Goal: Answer question/provide support: Share knowledge or assist other users

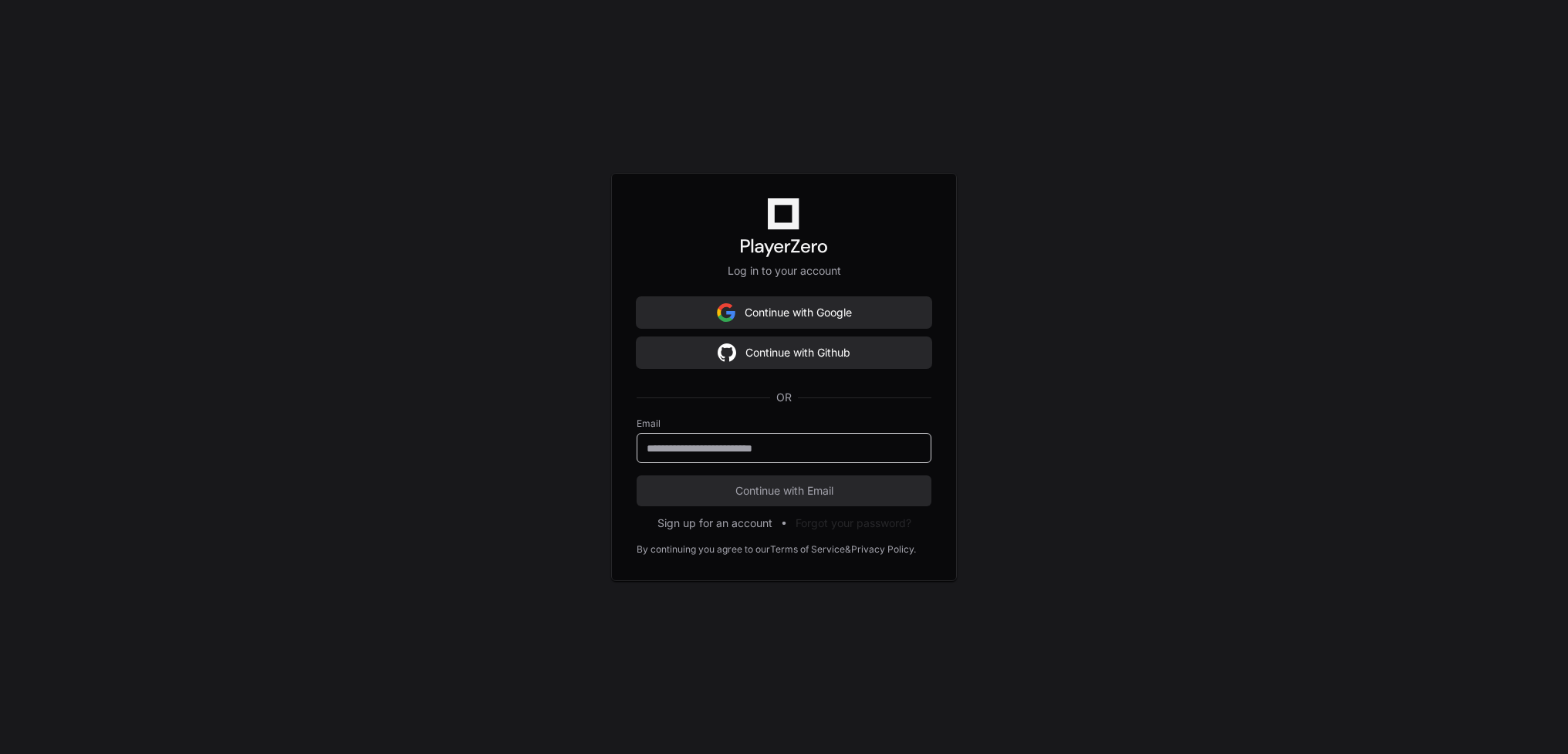
click at [809, 448] on input "email" at bounding box center [784, 448] width 275 height 15
type input "**********"
click at [792, 487] on span "Continue with Email" at bounding box center [784, 491] width 295 height 15
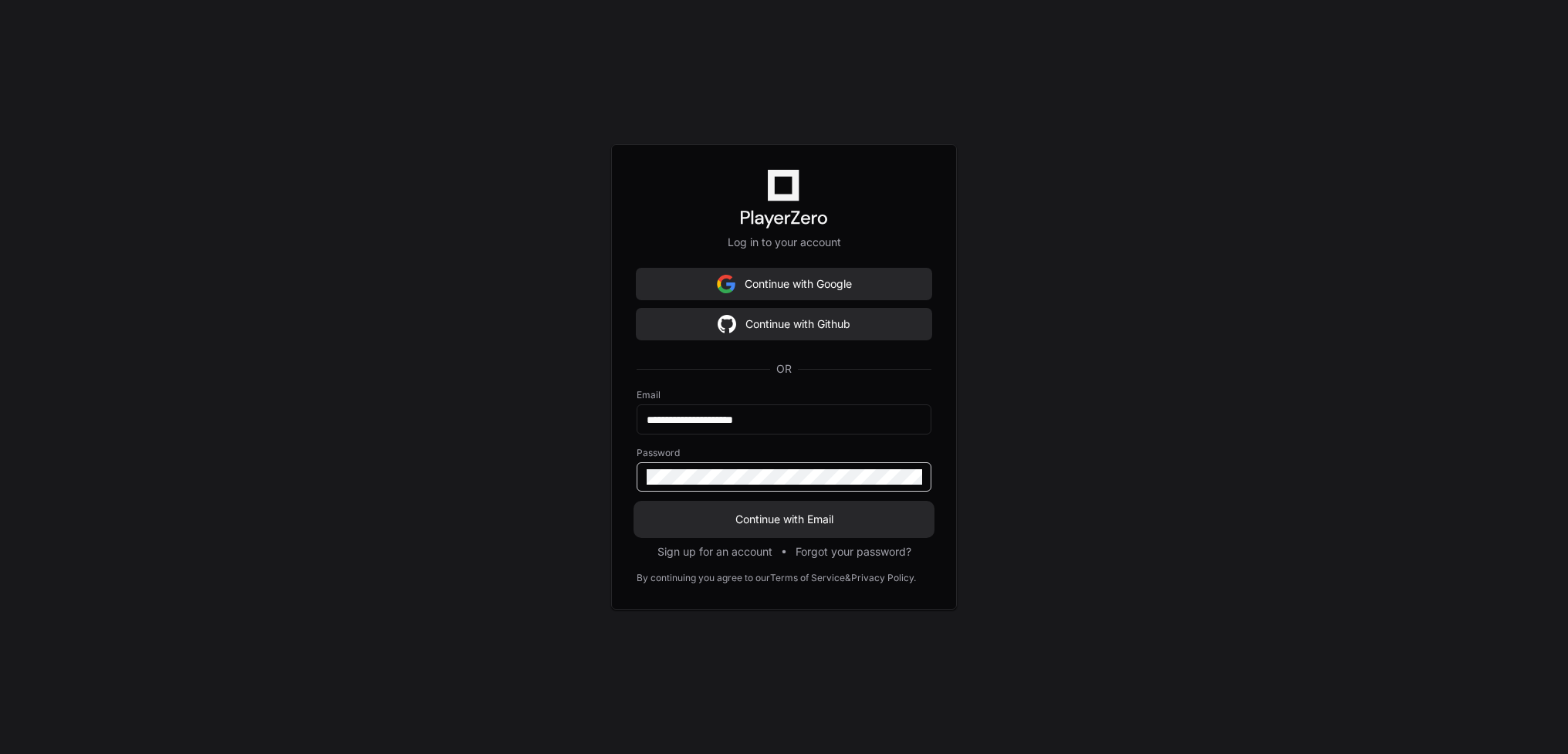
click at [796, 515] on span "Continue with Email" at bounding box center [784, 519] width 295 height 15
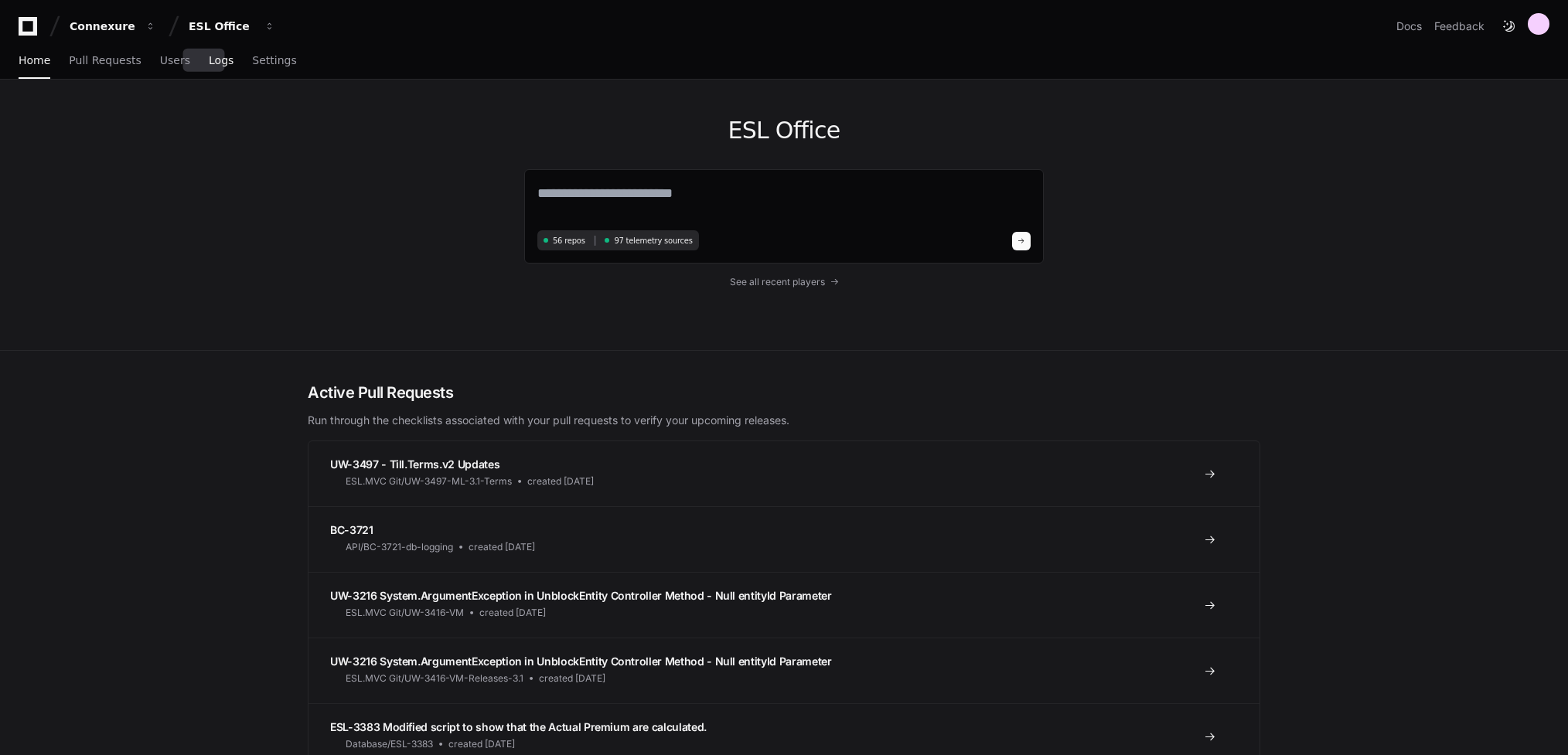
click at [209, 57] on span "Logs" at bounding box center [221, 60] width 25 height 9
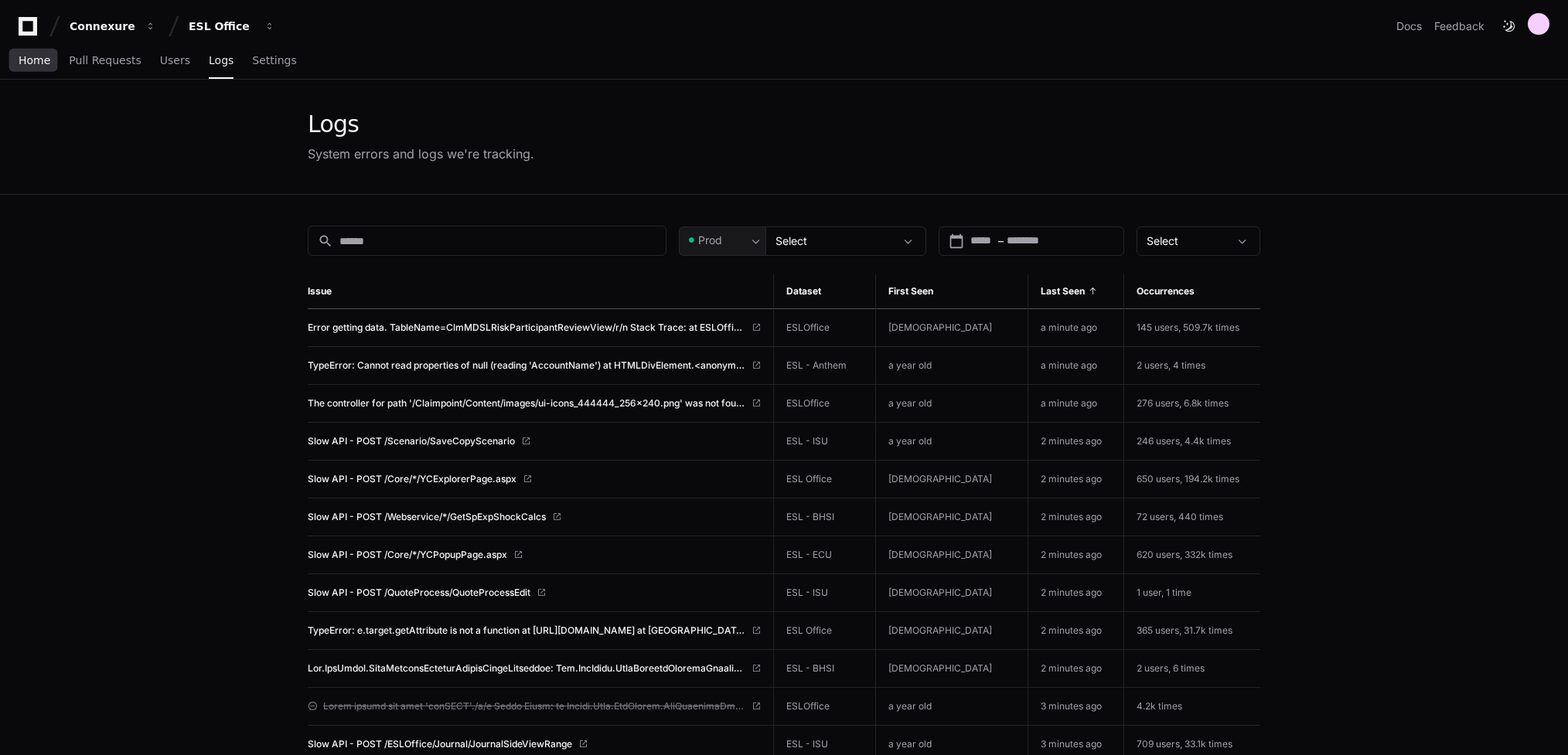
click at [33, 62] on span "Home" at bounding box center [34, 60] width 32 height 9
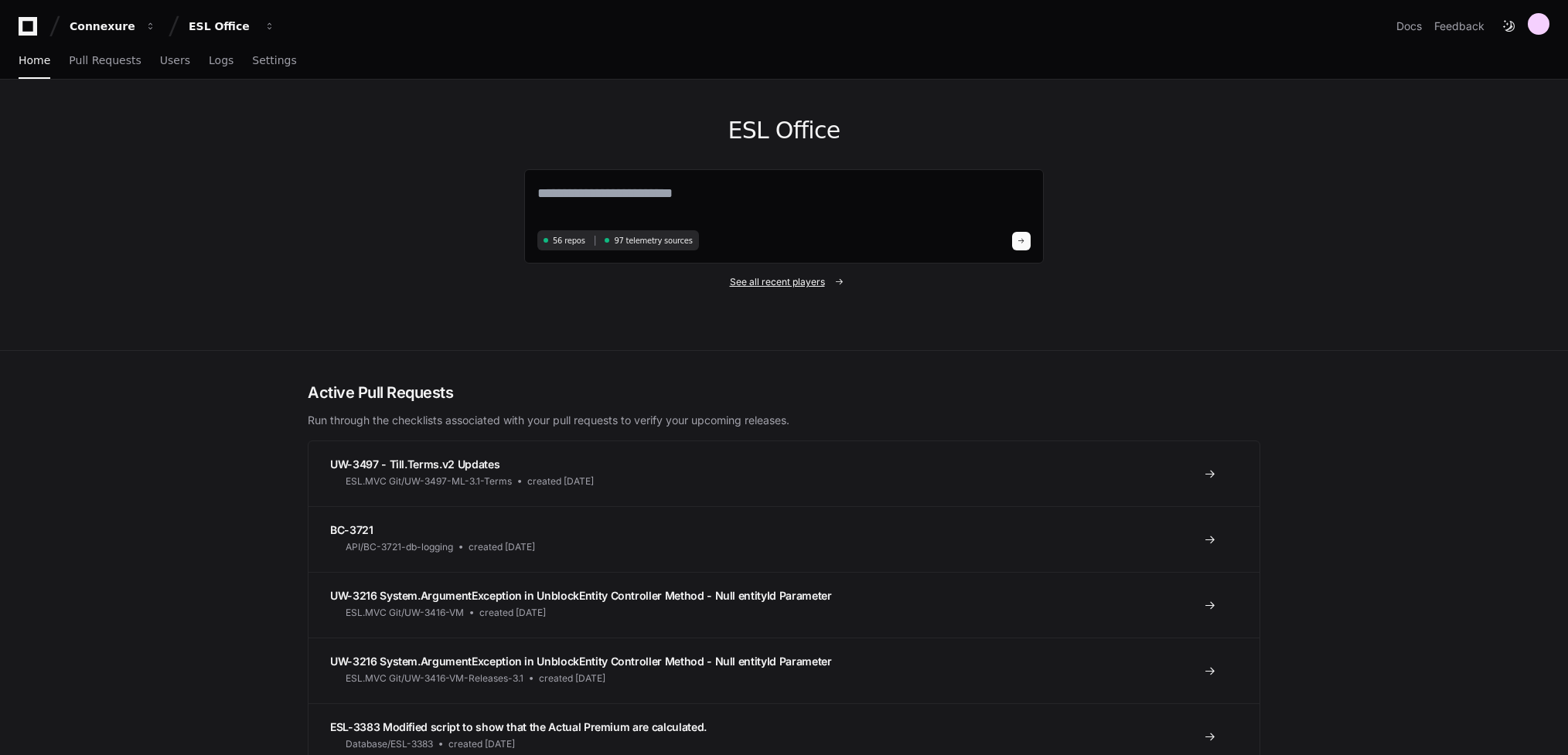
click at [769, 278] on span "See all recent players" at bounding box center [777, 282] width 95 height 12
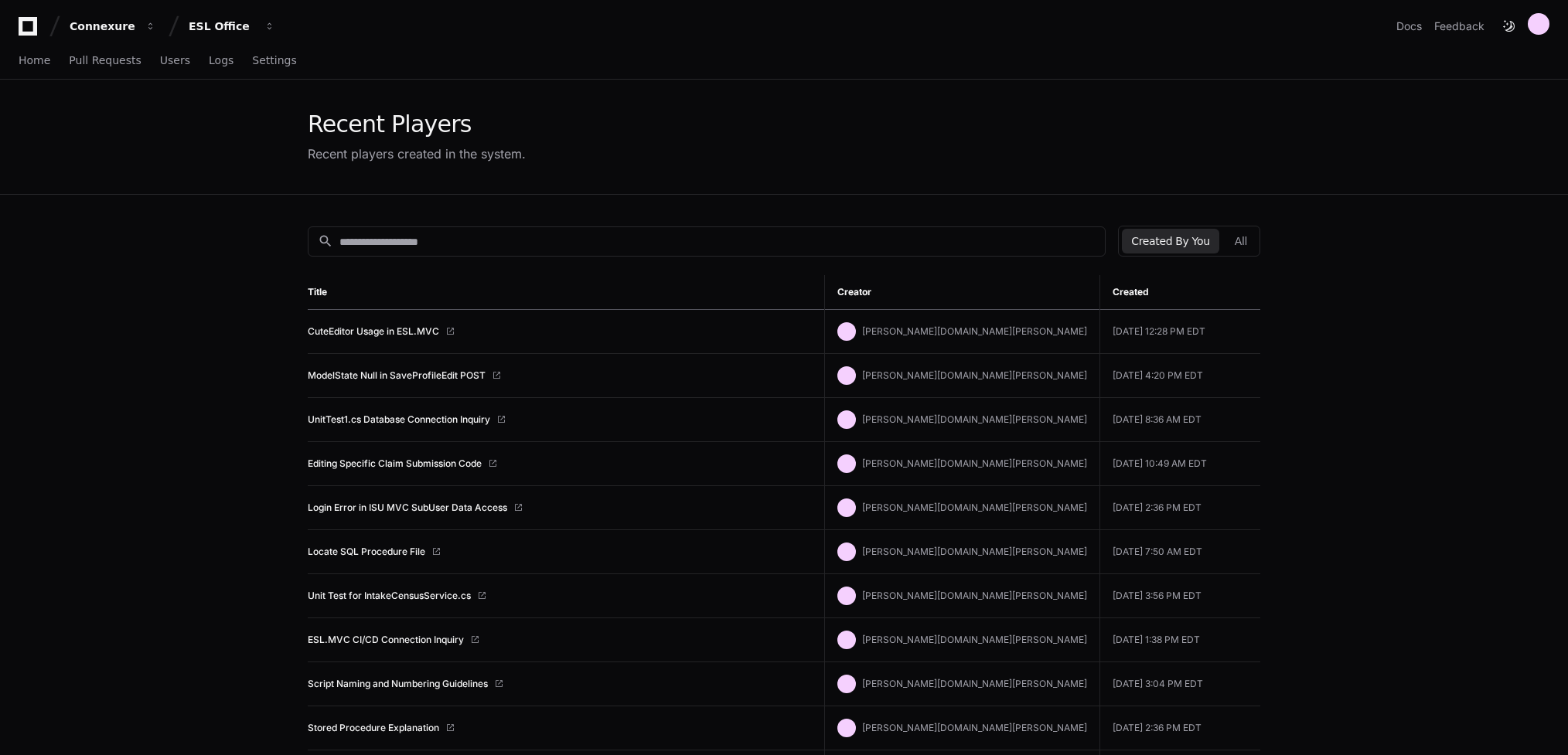
click at [1193, 239] on button "Created By You" at bounding box center [1169, 241] width 97 height 25
click at [395, 326] on link "CuteEditor Usage in ESL.MVC" at bounding box center [374, 332] width 132 height 12
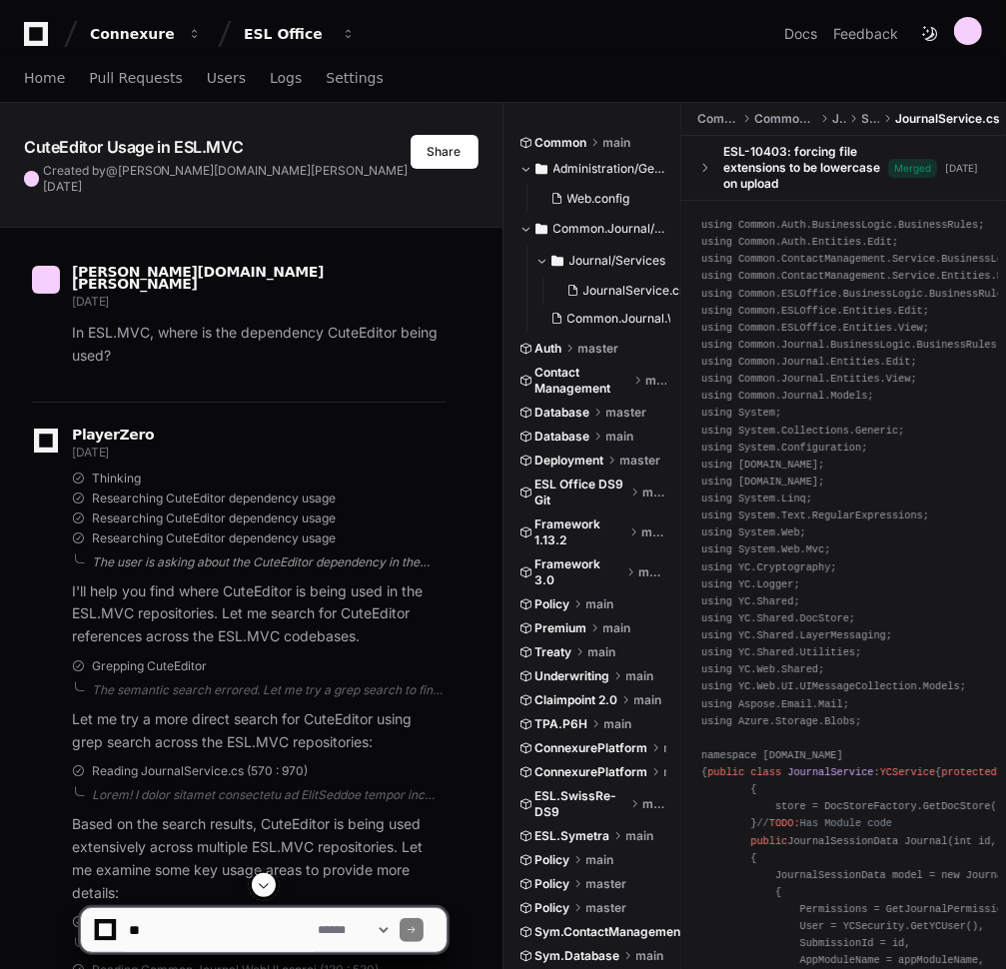
click at [209, 554] on div "The user is asking about the CuteEditor dependency in the ESL.MVC codebase. I n…" at bounding box center [269, 562] width 355 height 16
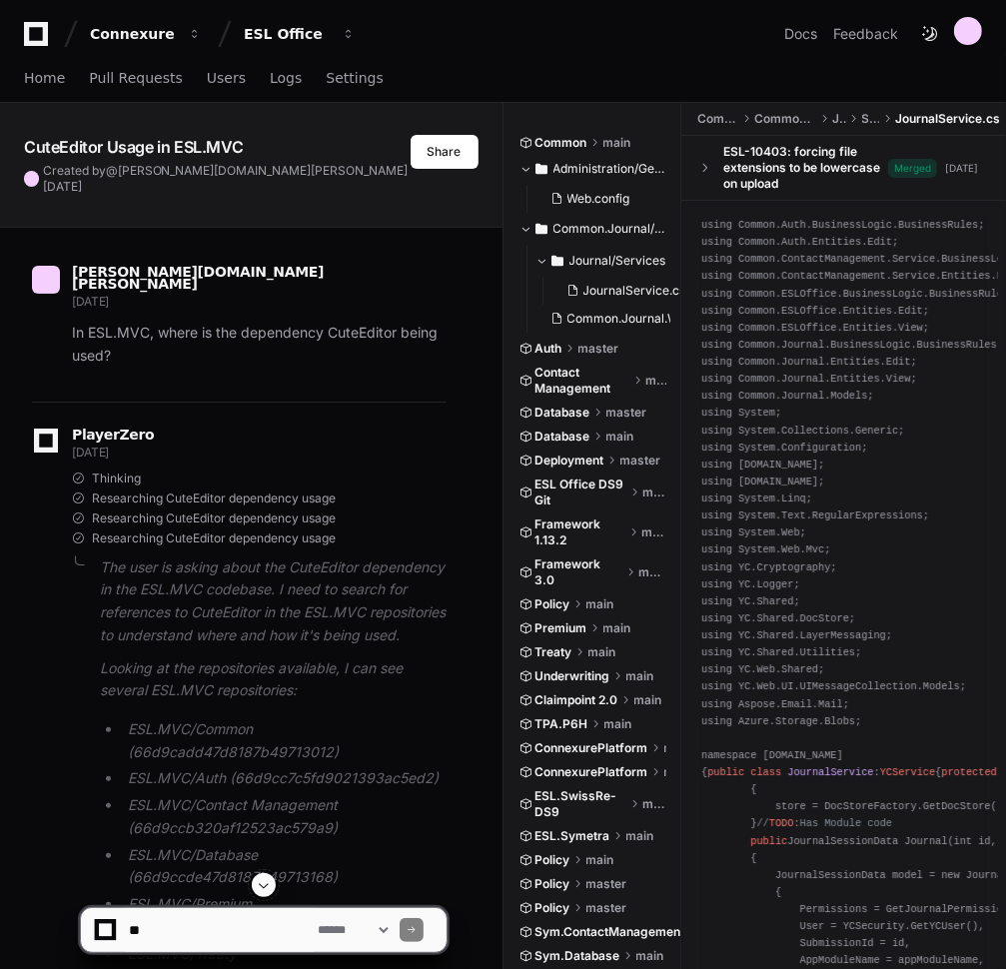
click at [195, 530] on span "Researching CuteEditor dependency usage" at bounding box center [214, 538] width 244 height 16
click at [188, 530] on span "Researching CuteEditor dependency usage" at bounding box center [214, 538] width 244 height 16
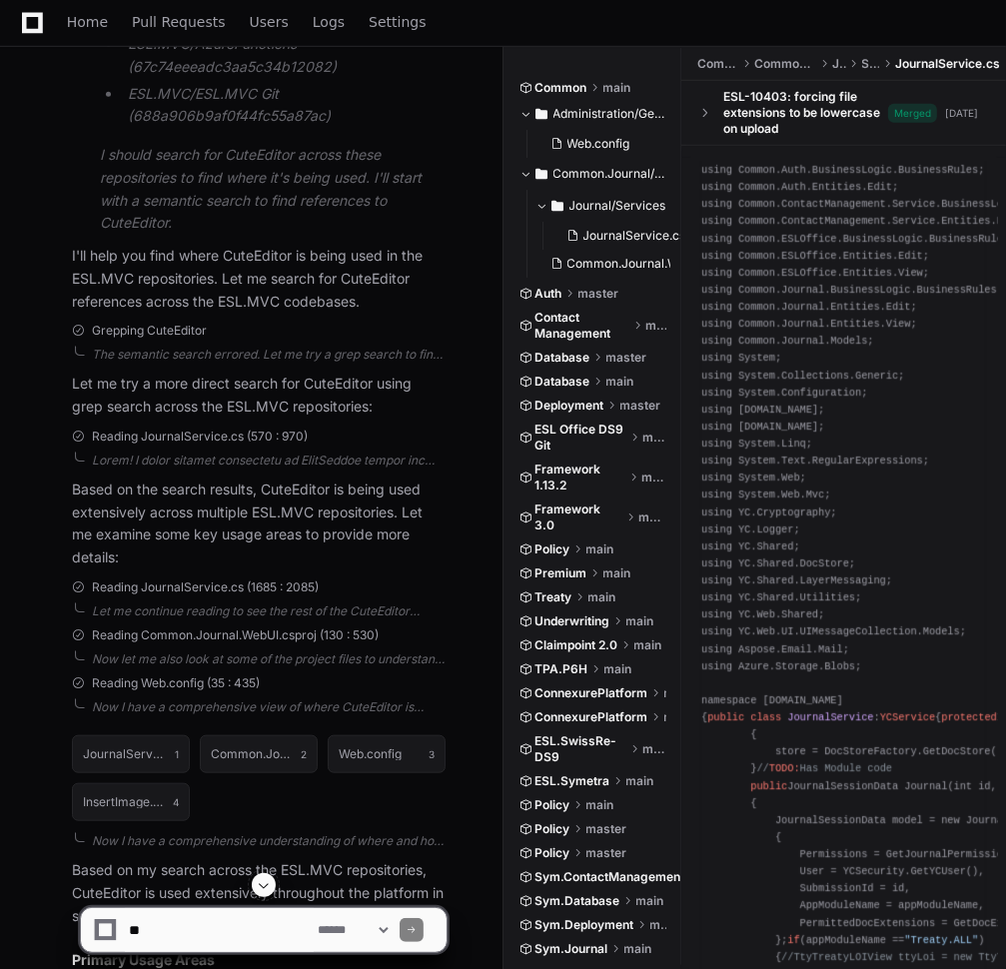
scroll to position [1039, 0]
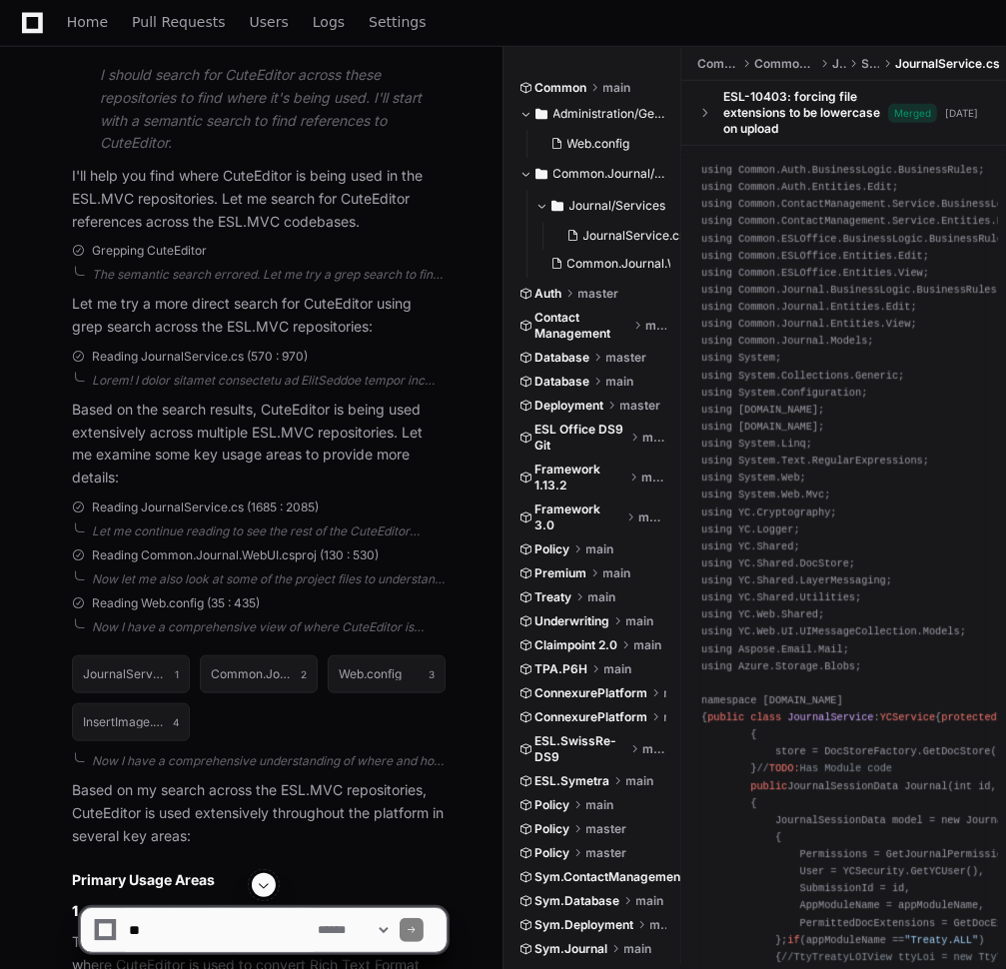
click at [257, 886] on span at bounding box center [264, 885] width 16 height 16
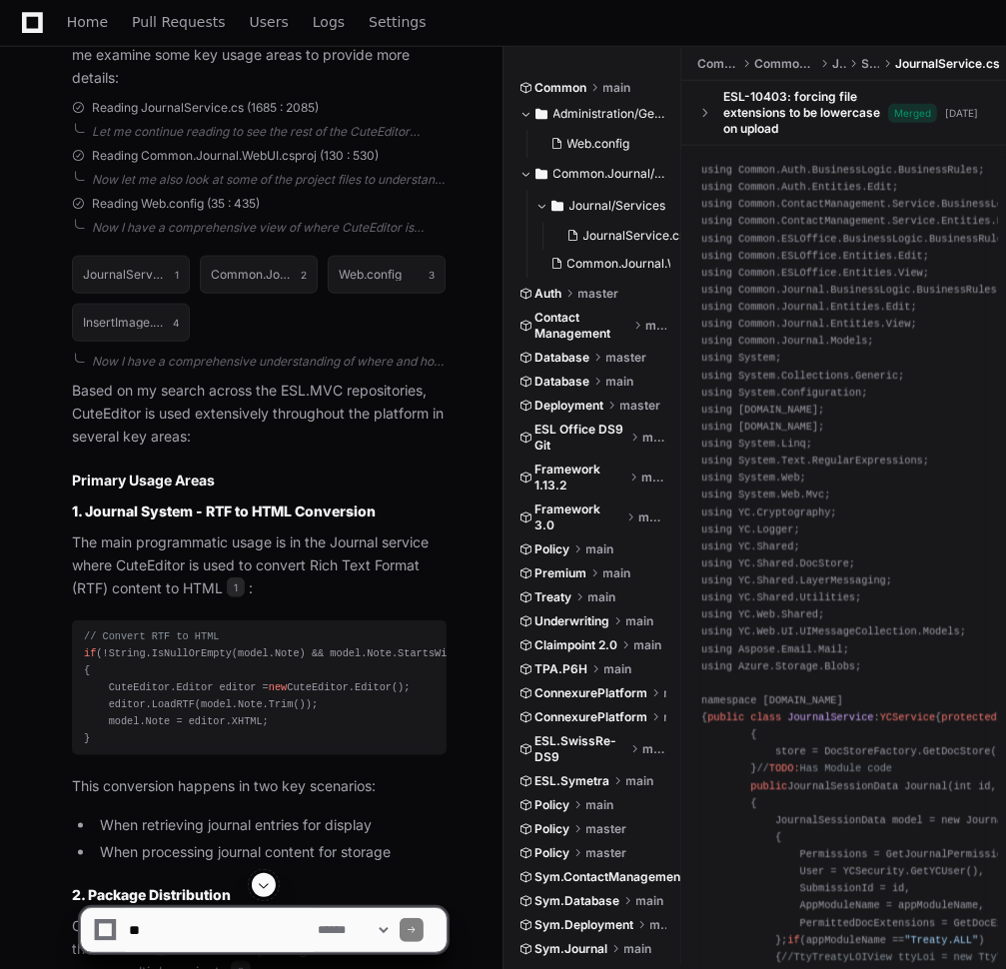
scroll to position [1518, 0]
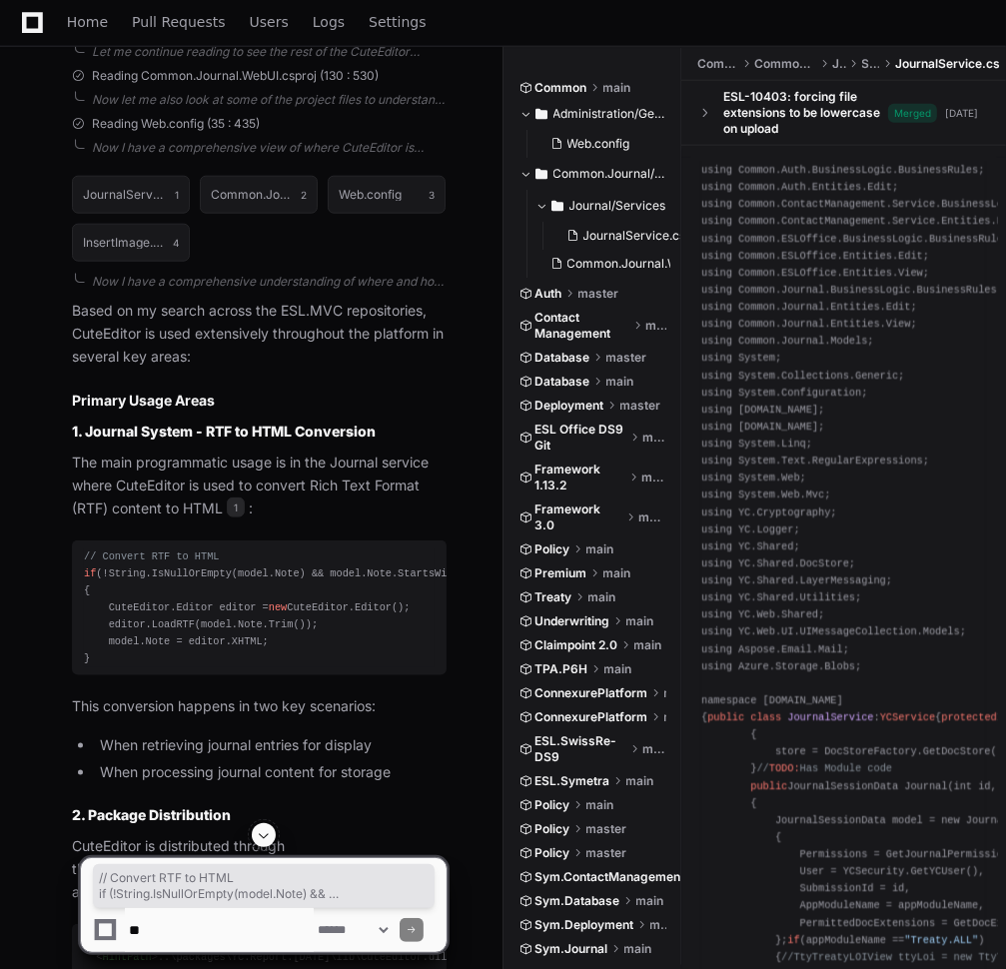
drag, startPoint x: 168, startPoint y: 633, endPoint x: 58, endPoint y: 531, distance: 149.8
copy div "// Convert RTF to HTML if (!String.IsNullOrEmpty(model.Note) && model.Note.Star…"
click at [432, 695] on p "This conversion happens in two key scenarios:" at bounding box center [259, 706] width 375 height 23
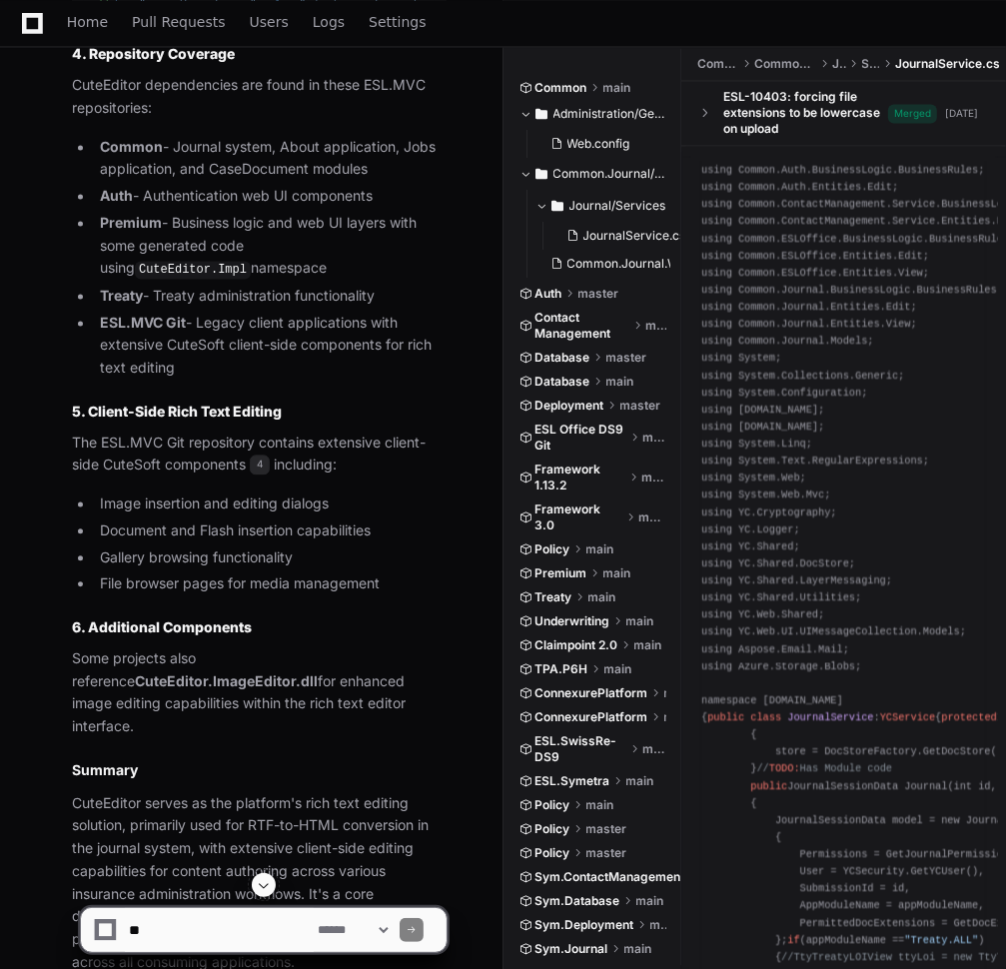
scroll to position [2797, 0]
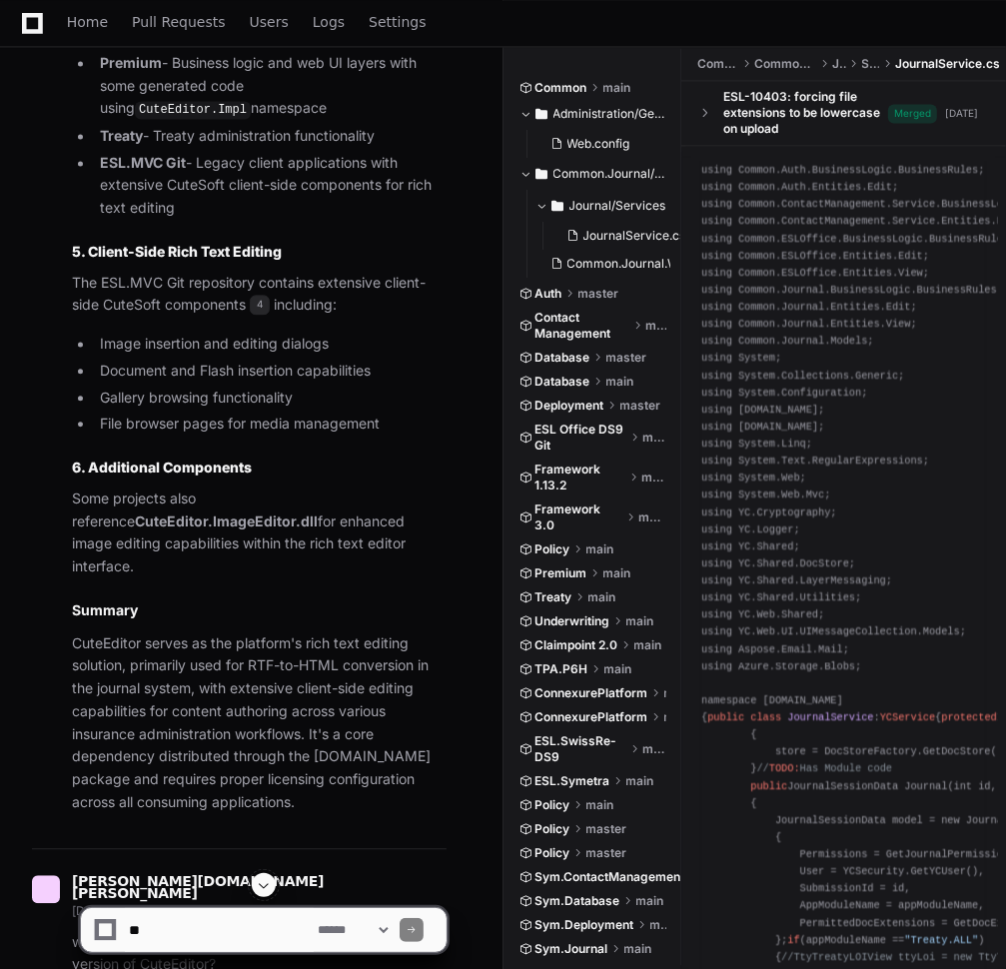
click at [248, 730] on p "CuteEditor serves as the platform's rich text editing solution, primarily used …" at bounding box center [259, 723] width 375 height 182
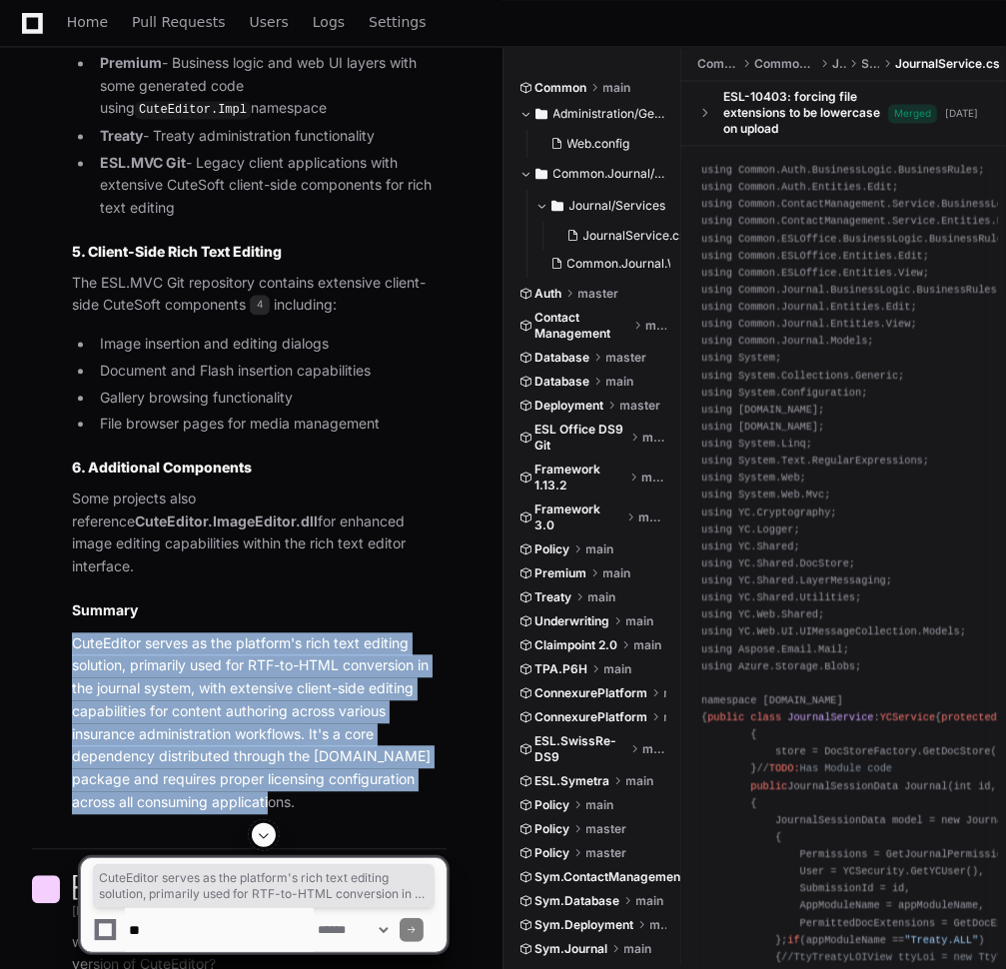
drag, startPoint x: 72, startPoint y: 563, endPoint x: 320, endPoint y: 719, distance: 292.6
click at [320, 719] on p "CuteEditor serves as the platform's rich text editing solution, primarily used …" at bounding box center [259, 723] width 375 height 182
copy p "CuteEditor serves as the platform's rich text editing solution, primarily used …"
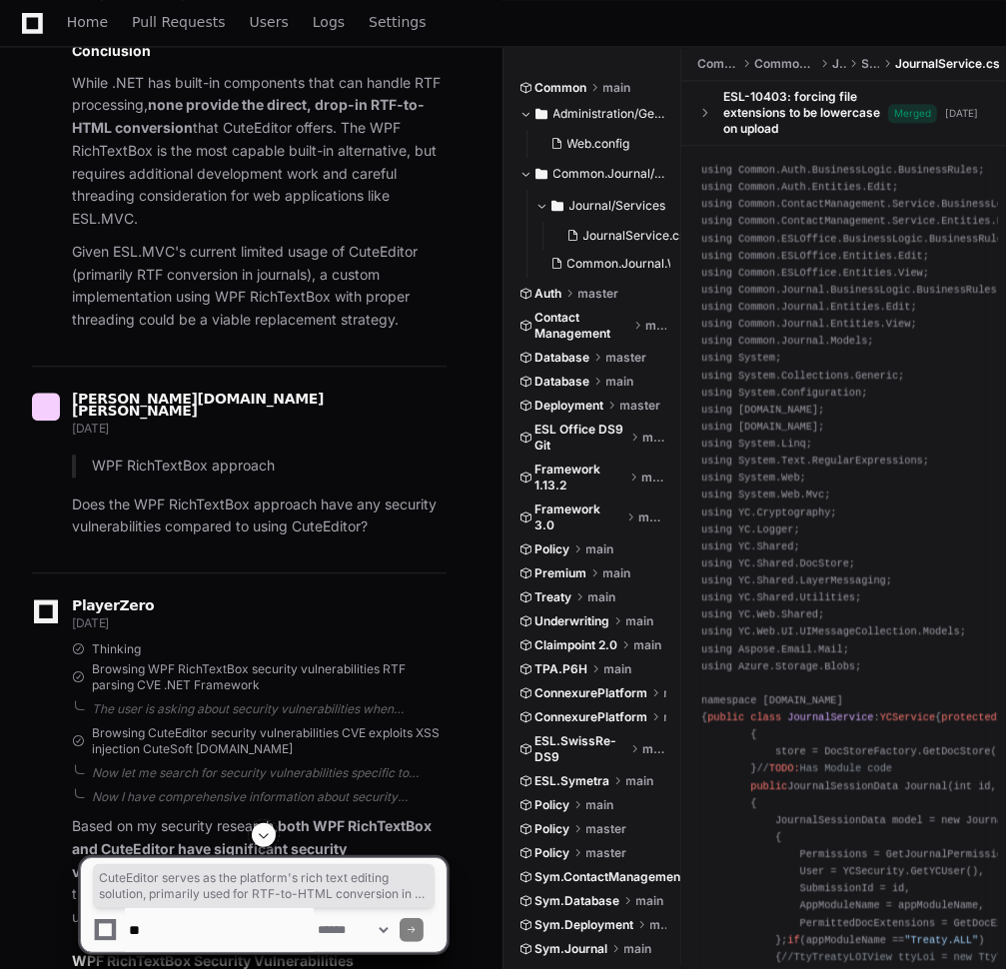
scroll to position [7431, 0]
